Goal: Transaction & Acquisition: Book appointment/travel/reservation

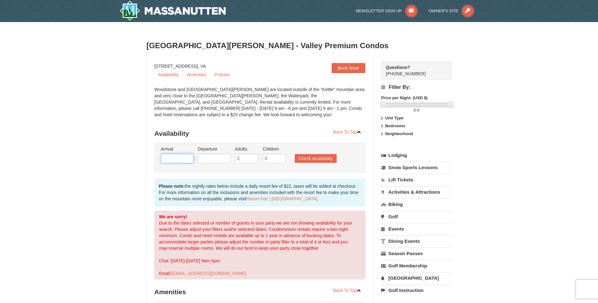
click at [175, 157] on input "text" at bounding box center [177, 158] width 33 height 9
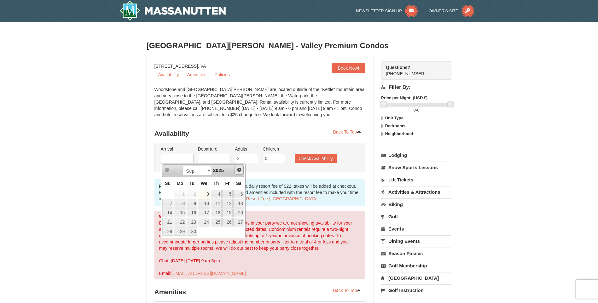
click at [241, 171] on span "Next" at bounding box center [239, 169] width 5 height 5
click at [239, 172] on span "Next" at bounding box center [239, 169] width 5 height 5
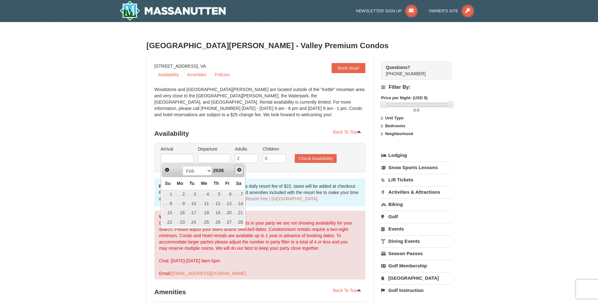
click at [239, 172] on span "Next" at bounding box center [239, 169] width 5 height 5
click at [239, 174] on link "Next" at bounding box center [238, 169] width 9 height 9
click at [239, 174] on div "Prev Next Jan Feb Mar Apr May Jun Jul Aug Sep Oct Nov Dec 2026" at bounding box center [203, 170] width 83 height 13
click at [239, 170] on span "Next" at bounding box center [239, 169] width 5 height 5
click at [219, 211] on link "14" at bounding box center [216, 213] width 11 height 9
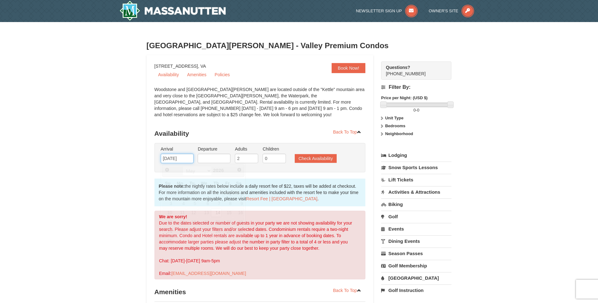
click at [185, 161] on input "[DATE]" at bounding box center [177, 158] width 33 height 9
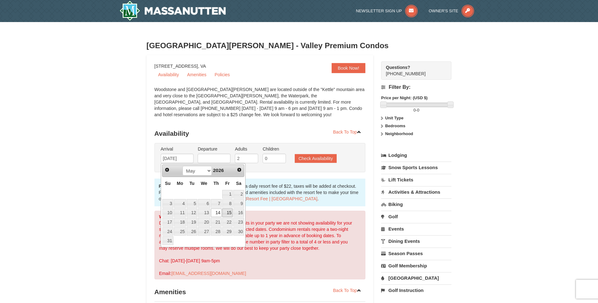
click at [228, 213] on link "15" at bounding box center [227, 213] width 11 height 9
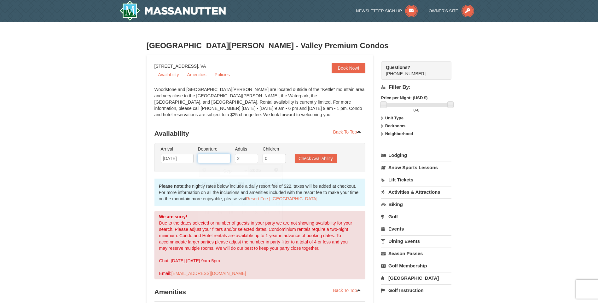
click at [219, 159] on input "text" at bounding box center [214, 158] width 33 height 9
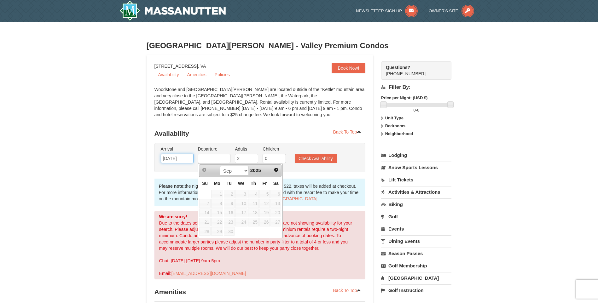
click at [189, 159] on input "05/15/2026" at bounding box center [177, 158] width 33 height 9
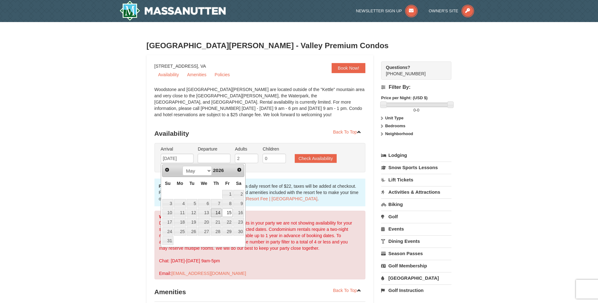
click at [216, 211] on link "14" at bounding box center [216, 213] width 11 height 9
type input "[DATE]"
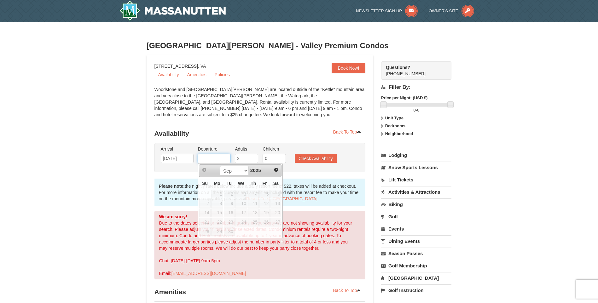
click at [220, 157] on input "text" at bounding box center [214, 158] width 33 height 9
click at [275, 170] on span "Next" at bounding box center [276, 169] width 5 height 5
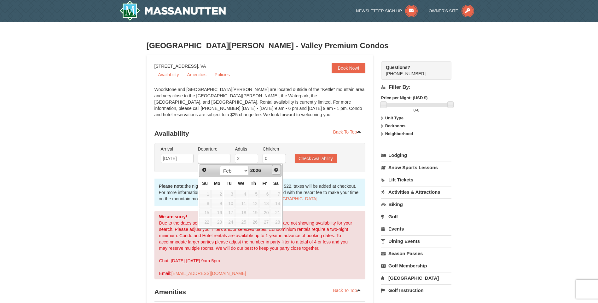
click at [275, 170] on span "Next" at bounding box center [276, 169] width 5 height 5
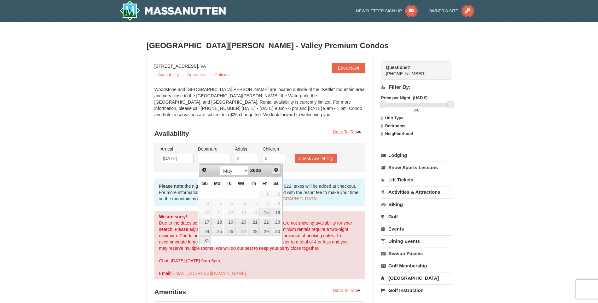
click at [275, 170] on span "Next" at bounding box center [276, 169] width 5 height 5
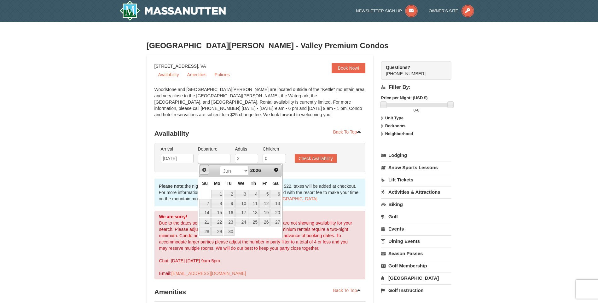
click at [204, 170] on span "Prev" at bounding box center [204, 169] width 5 height 5
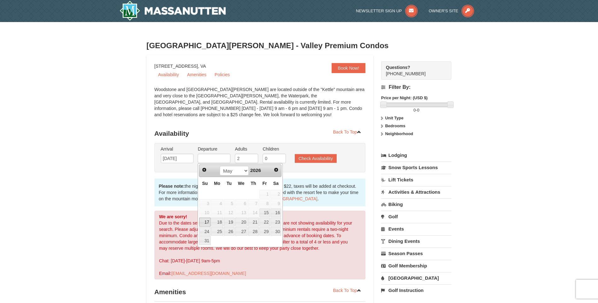
click at [205, 222] on link "17" at bounding box center [204, 222] width 11 height 9
type input "[DATE]"
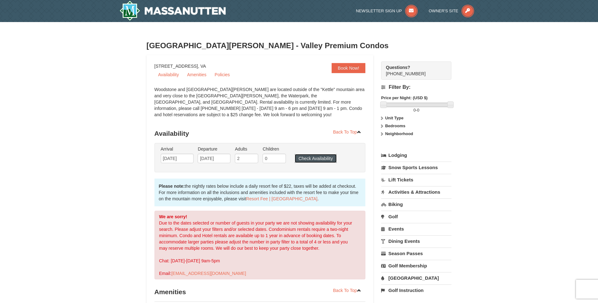
click at [308, 161] on button "Check Availability" at bounding box center [316, 158] width 42 height 9
click at [177, 75] on link "Availability" at bounding box center [168, 74] width 28 height 9
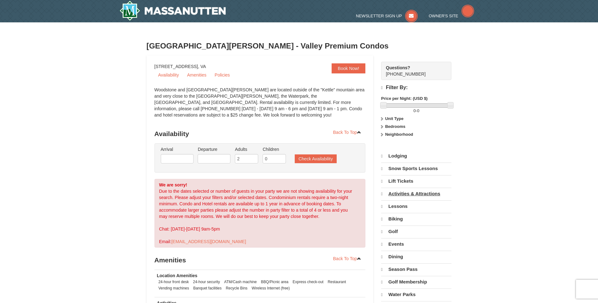
select select "9"
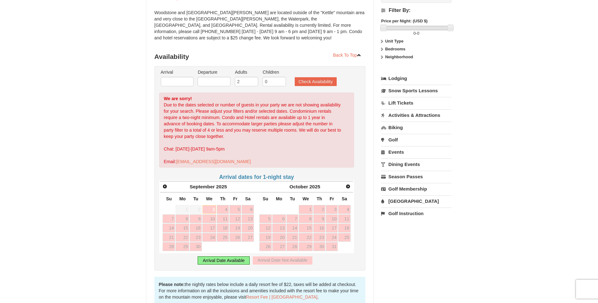
scroll to position [95, 0]
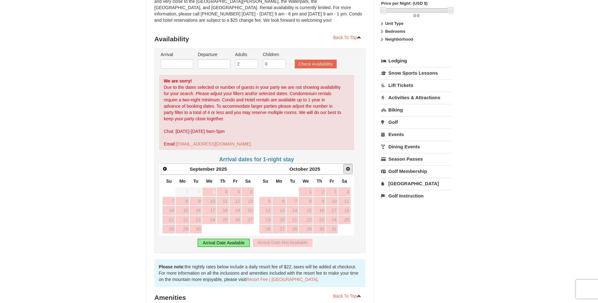
click at [348, 167] on span "Next" at bounding box center [347, 168] width 5 height 5
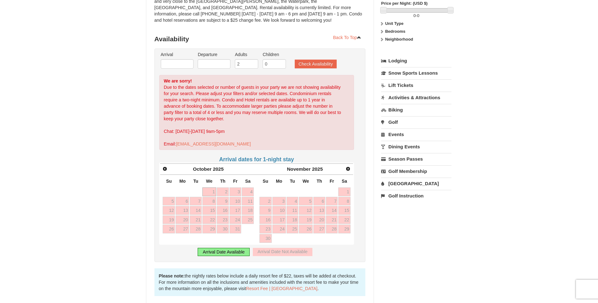
click at [272, 160] on h4 "Arrival dates for 1-night stay" at bounding box center [256, 159] width 195 height 6
click at [229, 255] on div "Arrival Date Available" at bounding box center [224, 252] width 52 height 8
click at [346, 169] on span "Next" at bounding box center [347, 168] width 5 height 5
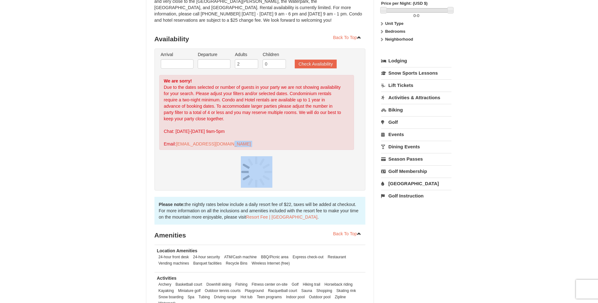
click at [346, 169] on div at bounding box center [256, 172] width 195 height 32
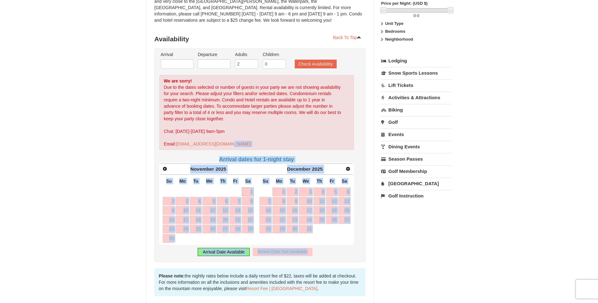
click at [346, 169] on span "Next" at bounding box center [347, 168] width 5 height 5
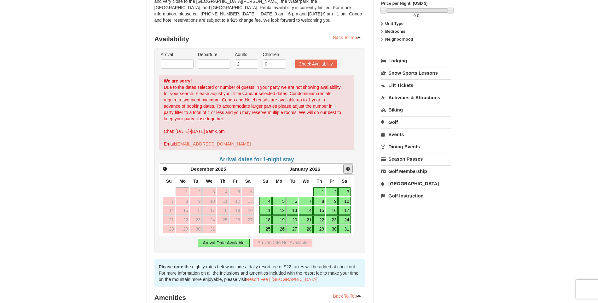
click at [346, 169] on span "Next" at bounding box center [347, 168] width 5 height 5
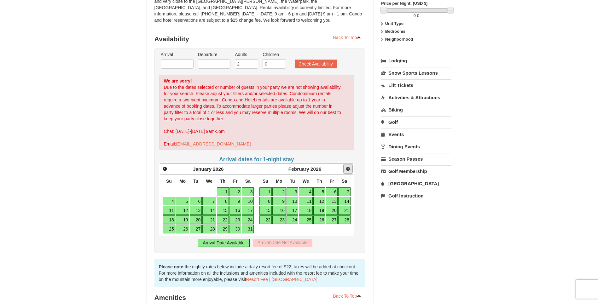
click at [346, 169] on span "Next" at bounding box center [347, 168] width 5 height 5
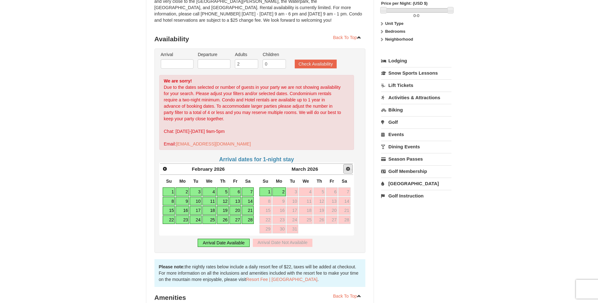
click at [346, 169] on span "Next" at bounding box center [347, 168] width 5 height 5
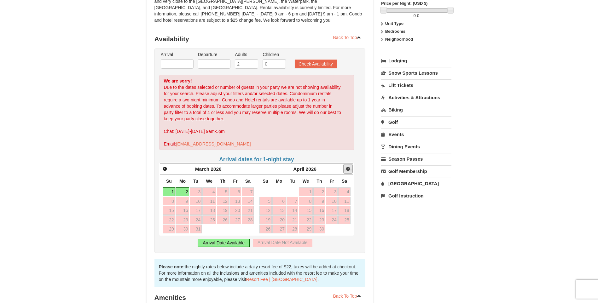
click at [346, 169] on span "Next" at bounding box center [347, 168] width 5 height 5
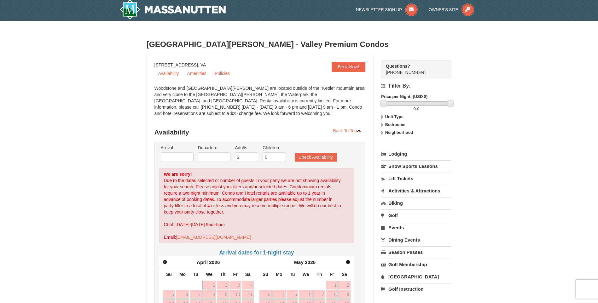
scroll to position [0, 0]
